Goal: Task Accomplishment & Management: Manage account settings

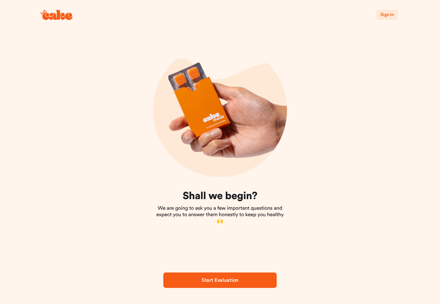
click at [396, 16] on button "Sign In" at bounding box center [387, 15] width 21 height 10
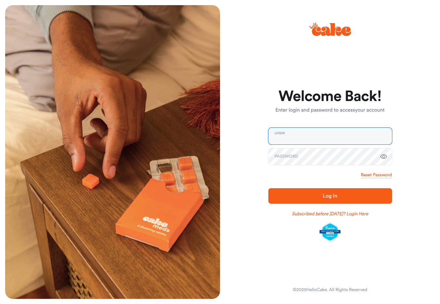
click at [289, 134] on input "email" at bounding box center [330, 136] width 124 height 17
click at [379, 174] on link "Reset Password" at bounding box center [376, 175] width 31 height 6
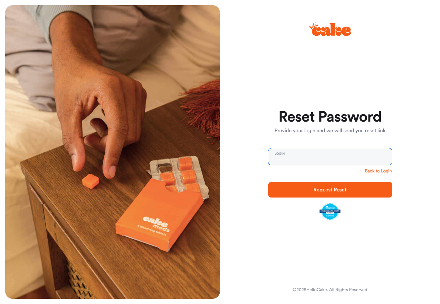
click at [295, 159] on input "email" at bounding box center [330, 157] width 124 height 17
click at [391, 223] on div "Reset Password Provide your login and we will send you reset link Login Back to…" at bounding box center [327, 152] width 215 height 294
click at [329, 188] on span "Request Reset" at bounding box center [329, 189] width 33 height 5
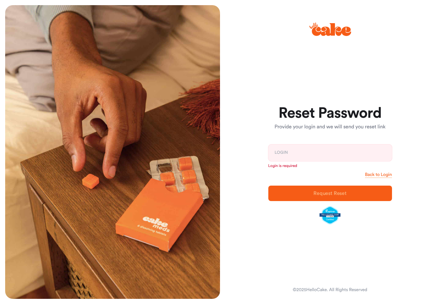
click at [329, 218] on img at bounding box center [330, 215] width 21 height 18
click at [296, 154] on input "email" at bounding box center [330, 153] width 124 height 17
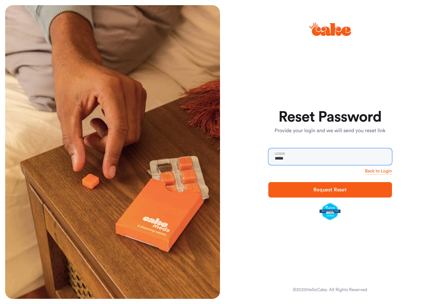
type input "******"
type input "**********"
click at [331, 190] on span "Request Reset" at bounding box center [329, 189] width 33 height 5
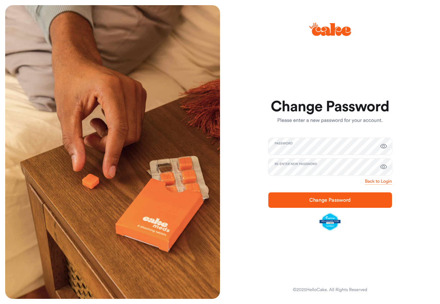
click at [323, 199] on span "Change Password" at bounding box center [330, 200] width 42 height 5
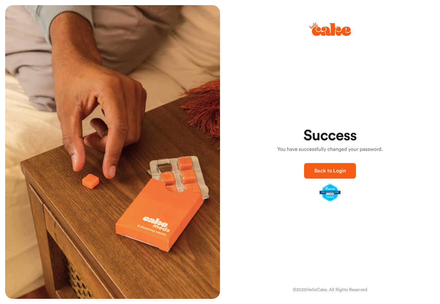
click at [328, 167] on span "Back to Login" at bounding box center [330, 171] width 32 height 8
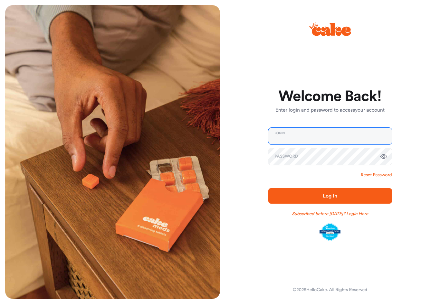
click at [287, 136] on input "email" at bounding box center [330, 136] width 124 height 17
type input "**********"
click at [330, 196] on button "Log In" at bounding box center [330, 195] width 124 height 15
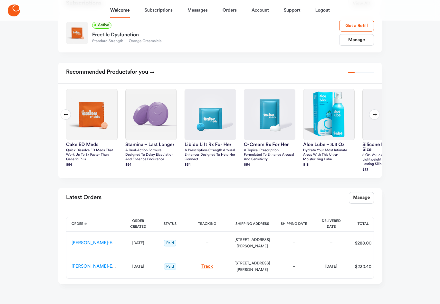
scroll to position [123, 0]
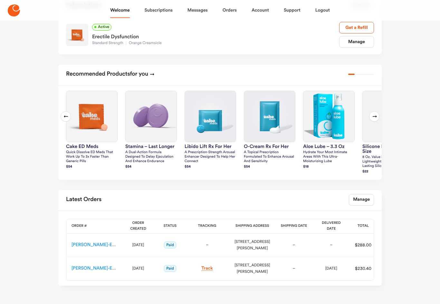
click at [164, 247] on span "Paid" at bounding box center [170, 245] width 12 height 7
click at [95, 252] on td "HC-ED-ES-00161822" at bounding box center [93, 246] width 55 height 24
click at [94, 247] on link "HC-ED-ES-00161822" at bounding box center [103, 245] width 63 height 5
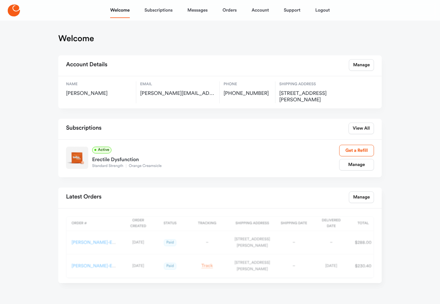
scroll to position [15, 0]
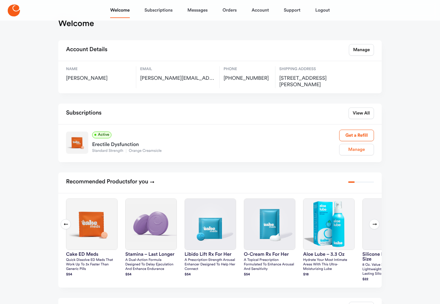
click at [359, 150] on link "Manage" at bounding box center [356, 150] width 35 height 12
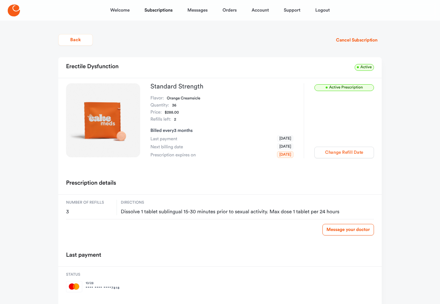
click at [351, 152] on button "Change Refill Date" at bounding box center [344, 153] width 60 height 12
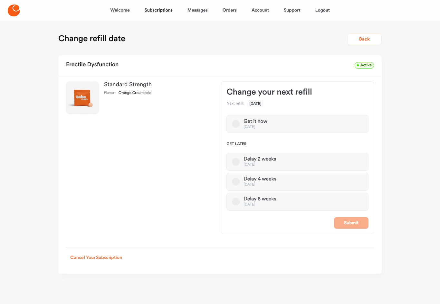
click at [109, 263] on button "Cancel Your Subscription" at bounding box center [96, 258] width 60 height 12
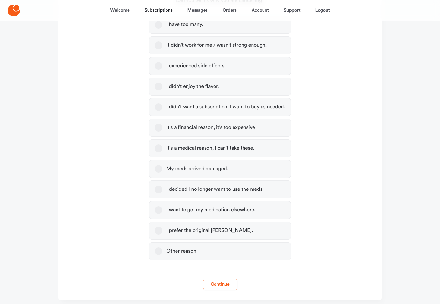
scroll to position [140, 0]
click at [156, 193] on label "I decided I no longer want to use the meds." at bounding box center [219, 189] width 141 height 18
click at [156, 193] on button "I decided I no longer want to use the meds." at bounding box center [159, 190] width 8 height 8
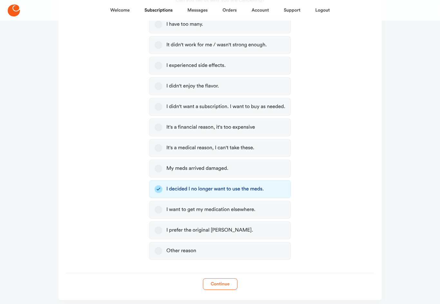
click at [226, 286] on button "Continue" at bounding box center [220, 285] width 34 height 12
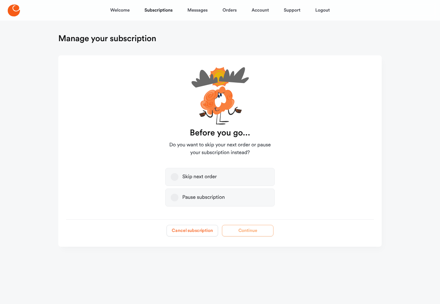
click at [195, 229] on button "Cancel subscription" at bounding box center [193, 231] width 52 height 12
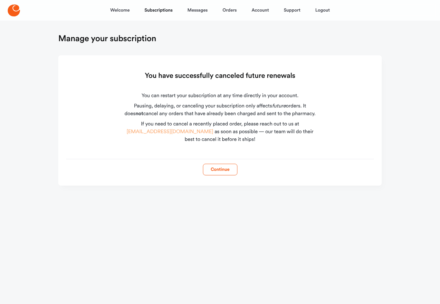
click at [148, 131] on link "hello@hellocake.com" at bounding box center [170, 132] width 87 height 5
